Goal: Information Seeking & Learning: Learn about a topic

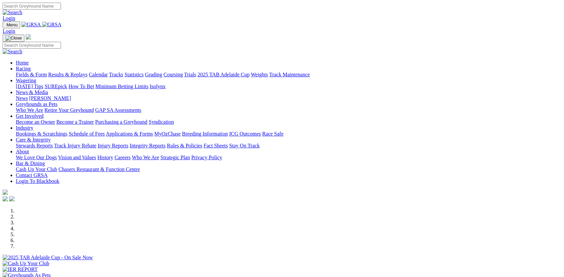
click at [47, 72] on link "Fields & Form" at bounding box center [31, 75] width 31 height 6
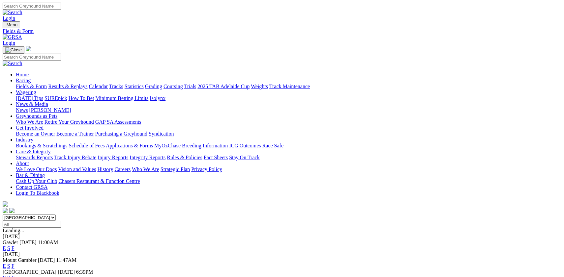
click at [14, 275] on link "F" at bounding box center [13, 278] width 3 height 6
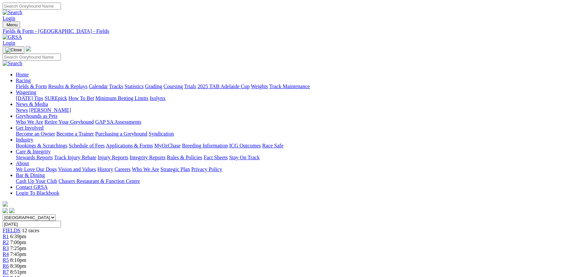
click at [31, 78] on link "Racing" at bounding box center [23, 81] width 15 height 6
click at [39, 84] on link "Fields & Form" at bounding box center [31, 87] width 31 height 6
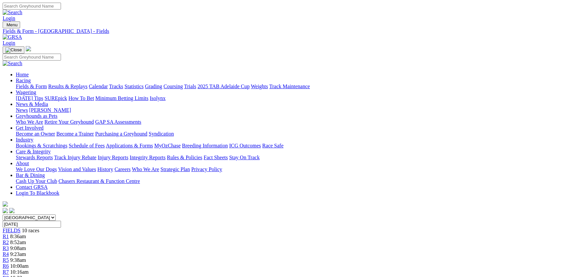
click at [42, 84] on link "Fields & Form" at bounding box center [31, 87] width 31 height 6
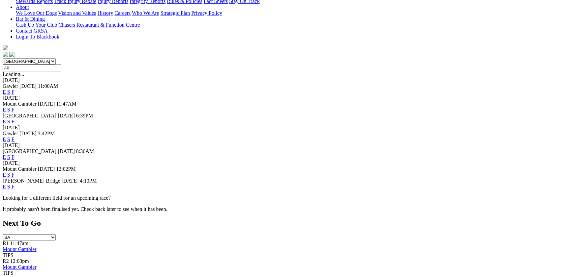
scroll to position [159, 0]
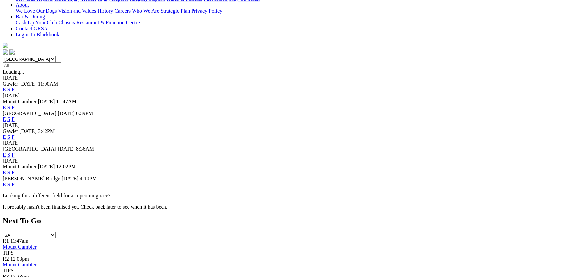
click at [14, 182] on link "F" at bounding box center [13, 185] width 3 height 6
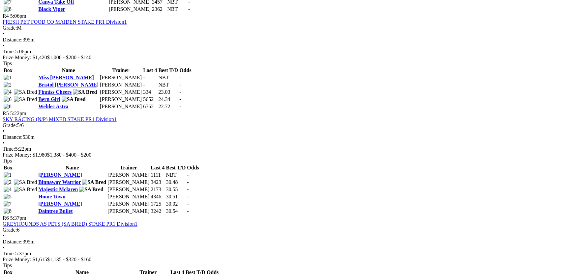
scroll to position [653, 0]
